Goal: Task Accomplishment & Management: Complete application form

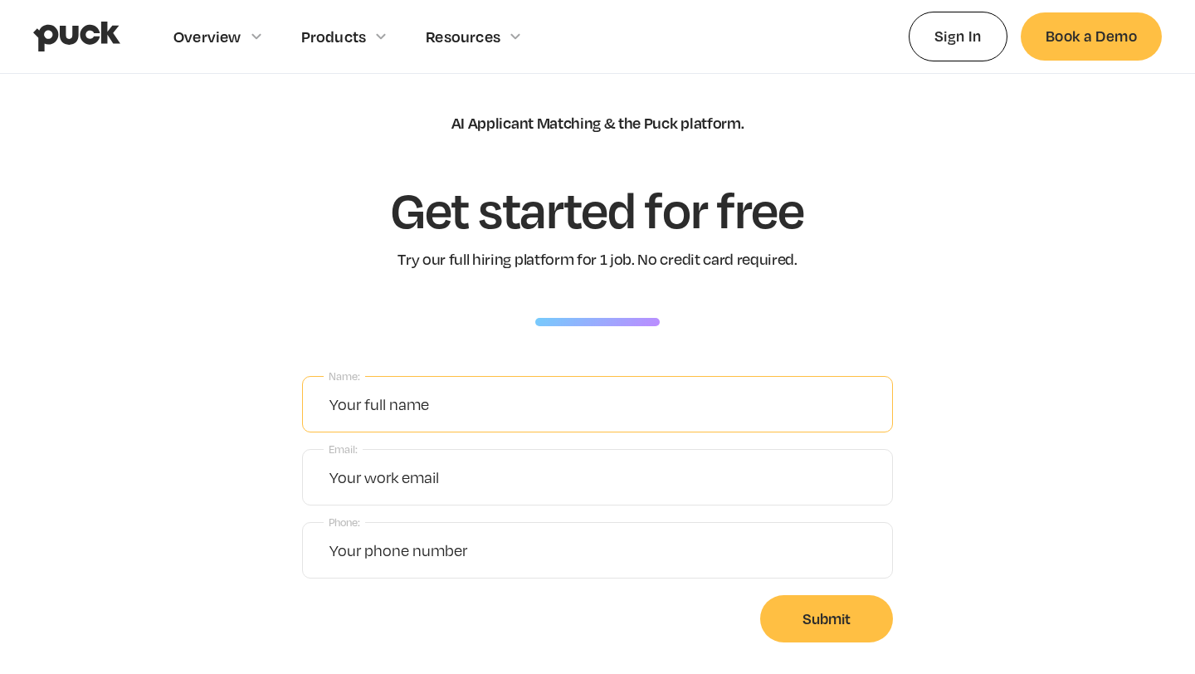
click at [443, 410] on input "Name:" at bounding box center [597, 404] width 591 height 56
type input "Farooq Khayyat"
type input "khayyat.farooq@gmail.com"
type input "4155137726"
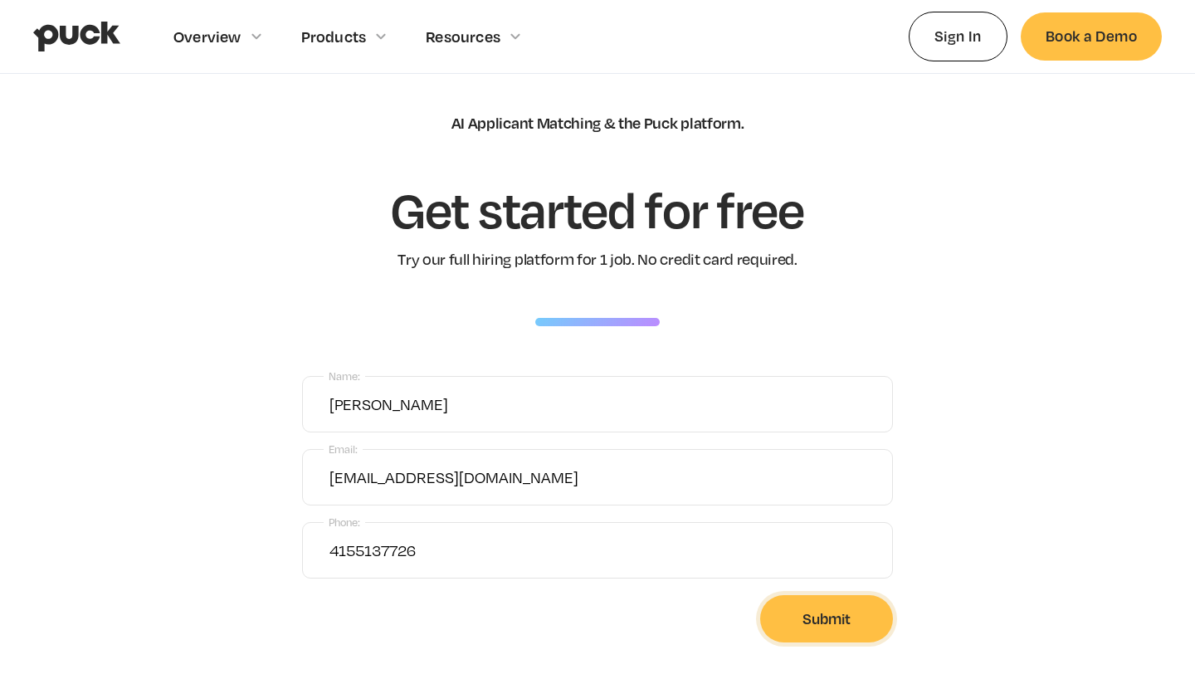
click at [839, 639] on input "Submit" at bounding box center [826, 618] width 133 height 47
type input "Please wait..."
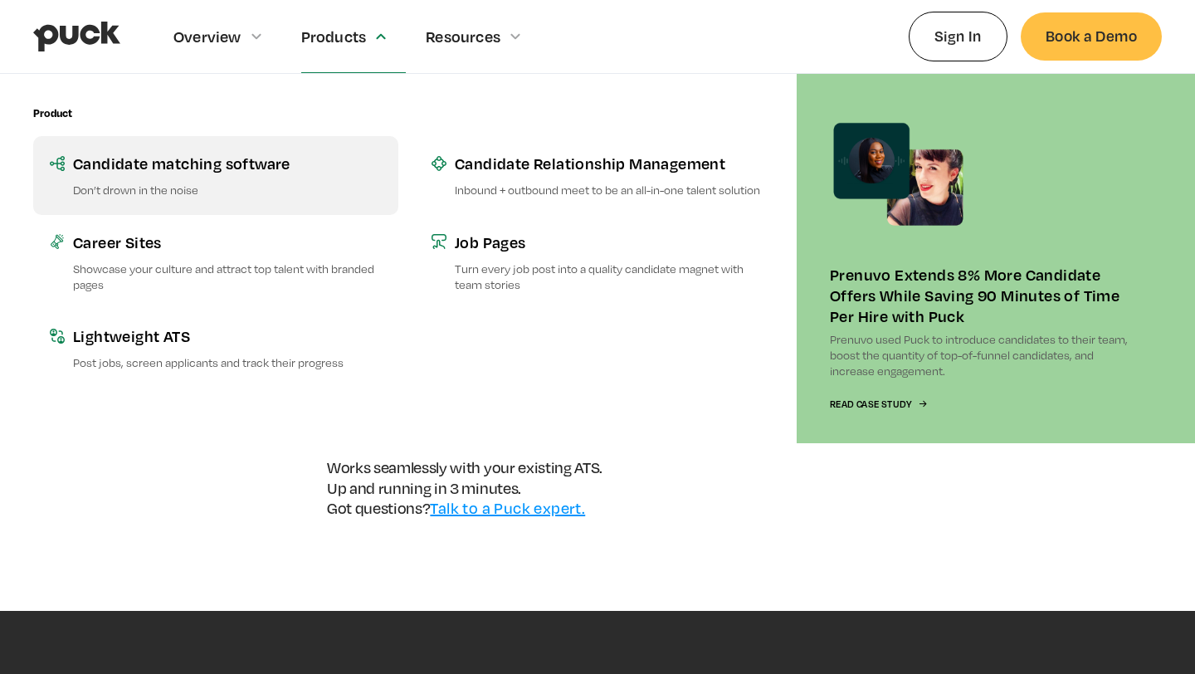
click at [251, 183] on p "Don’t drown in the noise" at bounding box center [227, 190] width 309 height 16
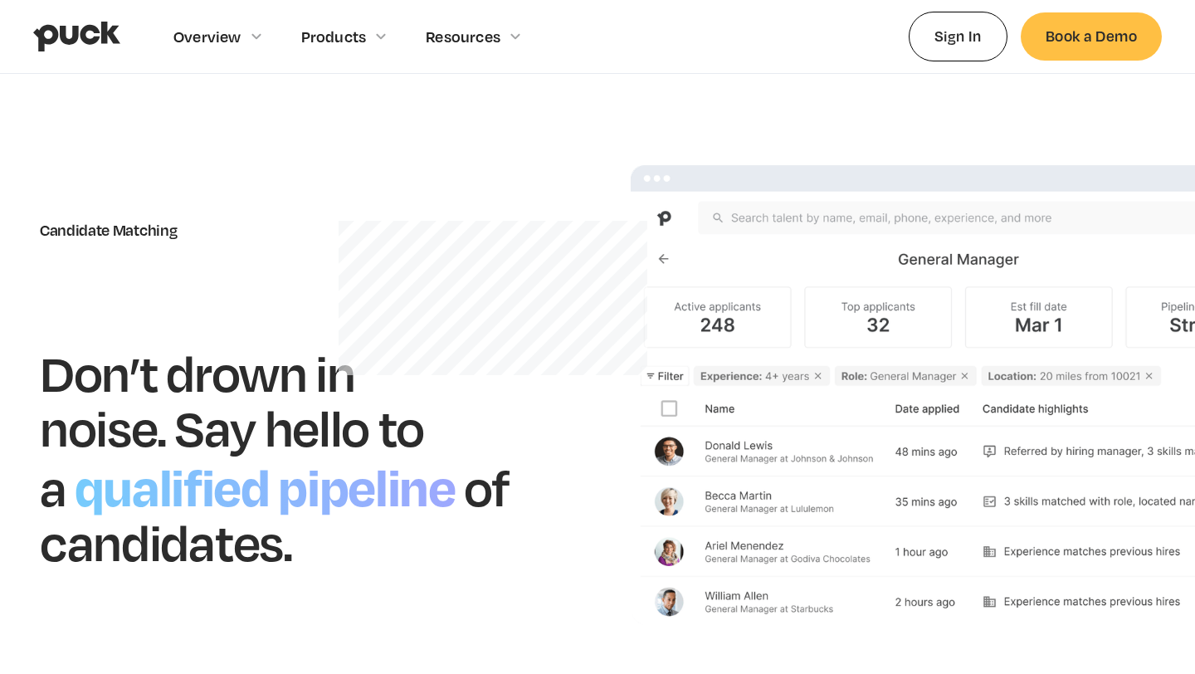
scroll to position [11, 0]
